Goal: Task Accomplishment & Management: Complete application form

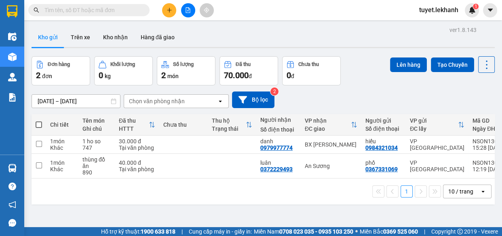
click at [165, 12] on button at bounding box center [169, 10] width 14 height 14
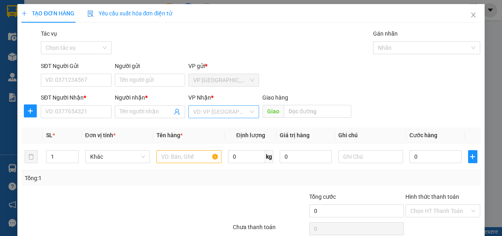
click at [222, 111] on input "search" at bounding box center [220, 111] width 55 height 12
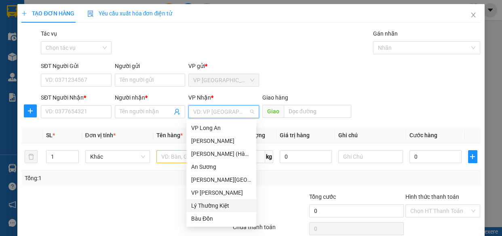
click at [216, 206] on div "Lý Thường Kiệt" at bounding box center [221, 205] width 60 height 9
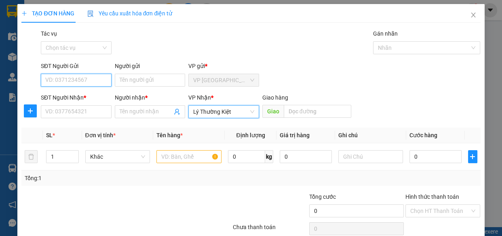
click at [93, 78] on input "SĐT Người Gửi" at bounding box center [76, 80] width 71 height 13
type input "9"
type input "3"
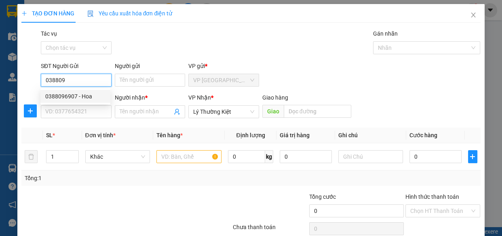
click at [68, 94] on div "0388096907 - Hoa" at bounding box center [75, 96] width 60 height 9
type input "0388096907"
type input "Hoa"
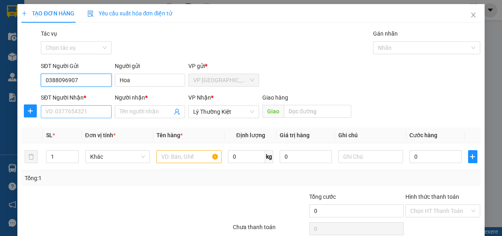
type input "0388096907"
click at [82, 110] on input "SĐT Người Nhận *" at bounding box center [76, 111] width 71 height 13
type input "30.000"
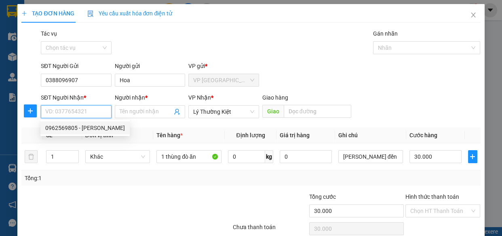
click at [88, 129] on div "0962569805 - [PERSON_NAME]" at bounding box center [85, 127] width 80 height 9
type input "0962569805"
type input "[PERSON_NAME]"
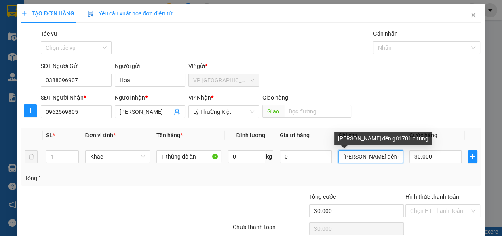
drag, startPoint x: 347, startPoint y: 158, endPoint x: 337, endPoint y: 158, distance: 9.7
click at [347, 158] on input "[PERSON_NAME] đền gửi 701 c tùng" at bounding box center [370, 156] width 65 height 13
drag, startPoint x: 337, startPoint y: 158, endPoint x: 410, endPoint y: 156, distance: 72.7
click at [400, 160] on td "[PERSON_NAME] đền gửi 701 c tùng" at bounding box center [371, 156] width 72 height 27
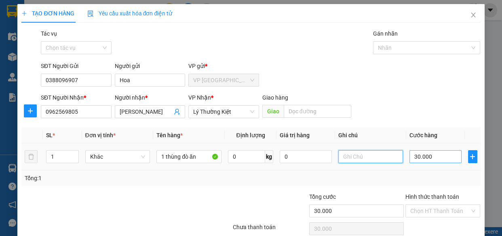
scroll to position [0, 0]
click at [425, 158] on input "30.000" at bounding box center [435, 156] width 52 height 13
type input "4"
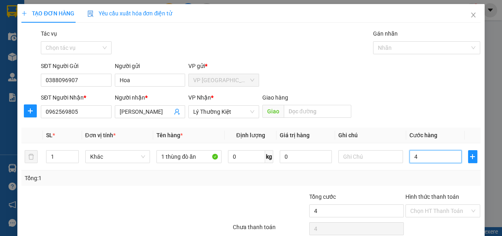
type input "40"
type input "40.000"
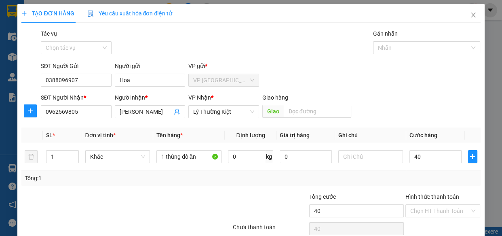
type input "40.000"
click at [443, 115] on div "SĐT Người Nhận * 0962569805 Người nhận * trường VP Nhận * Lý Thường Kiệt Gi…" at bounding box center [260, 107] width 443 height 28
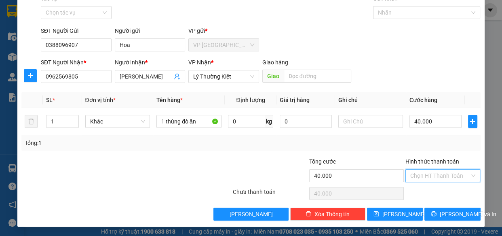
click at [445, 177] on input "Hình thức thanh toán" at bounding box center [440, 175] width 60 height 12
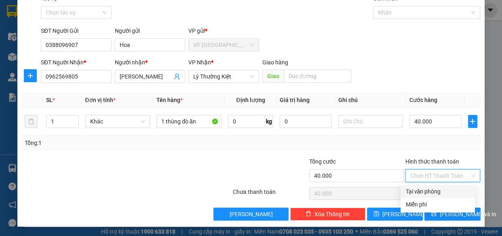
click at [447, 193] on div "Tại văn phòng" at bounding box center [437, 191] width 65 height 9
type input "0"
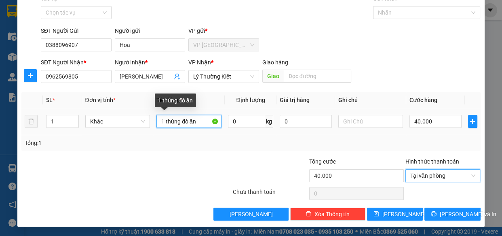
click at [200, 124] on input "1 thùng đò ăn" at bounding box center [188, 121] width 65 height 13
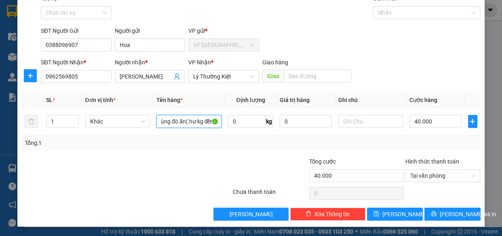
scroll to position [0, 12]
type input "1 thùng đò ăn( hư kg đền )"
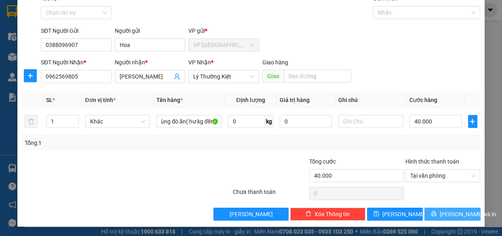
scroll to position [0, 0]
click at [446, 210] on span "Lưu và In" at bounding box center [468, 213] width 57 height 9
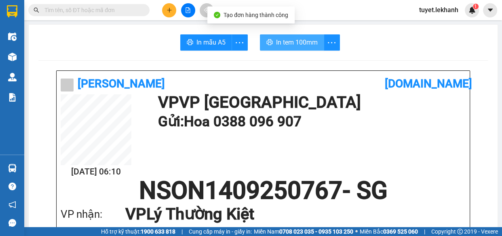
click at [308, 42] on span "In tem 100mm" at bounding box center [297, 42] width 42 height 10
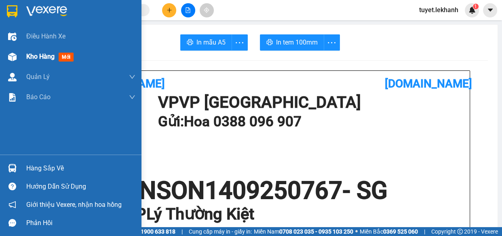
click at [23, 59] on div "Kho hàng mới" at bounding box center [70, 56] width 141 height 20
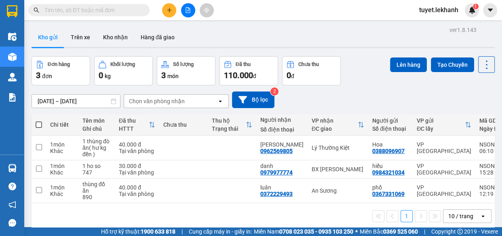
click at [69, 98] on div "ver 1.8.143 Kho gửi Trên xe Kho nhận Hàng đã giao Đơn hàng 3 đơn Khối lượng 0 k…" at bounding box center [263, 142] width 470 height 236
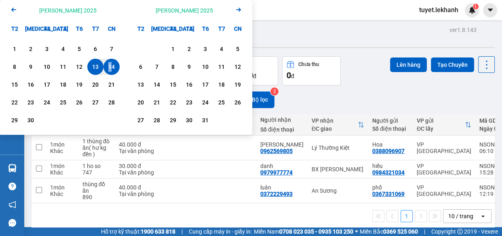
click at [110, 67] on div "14" at bounding box center [111, 67] width 11 height 10
type input "14/09/2025 – 14/09/2025"
